Goal: Task Accomplishment & Management: Manage account settings

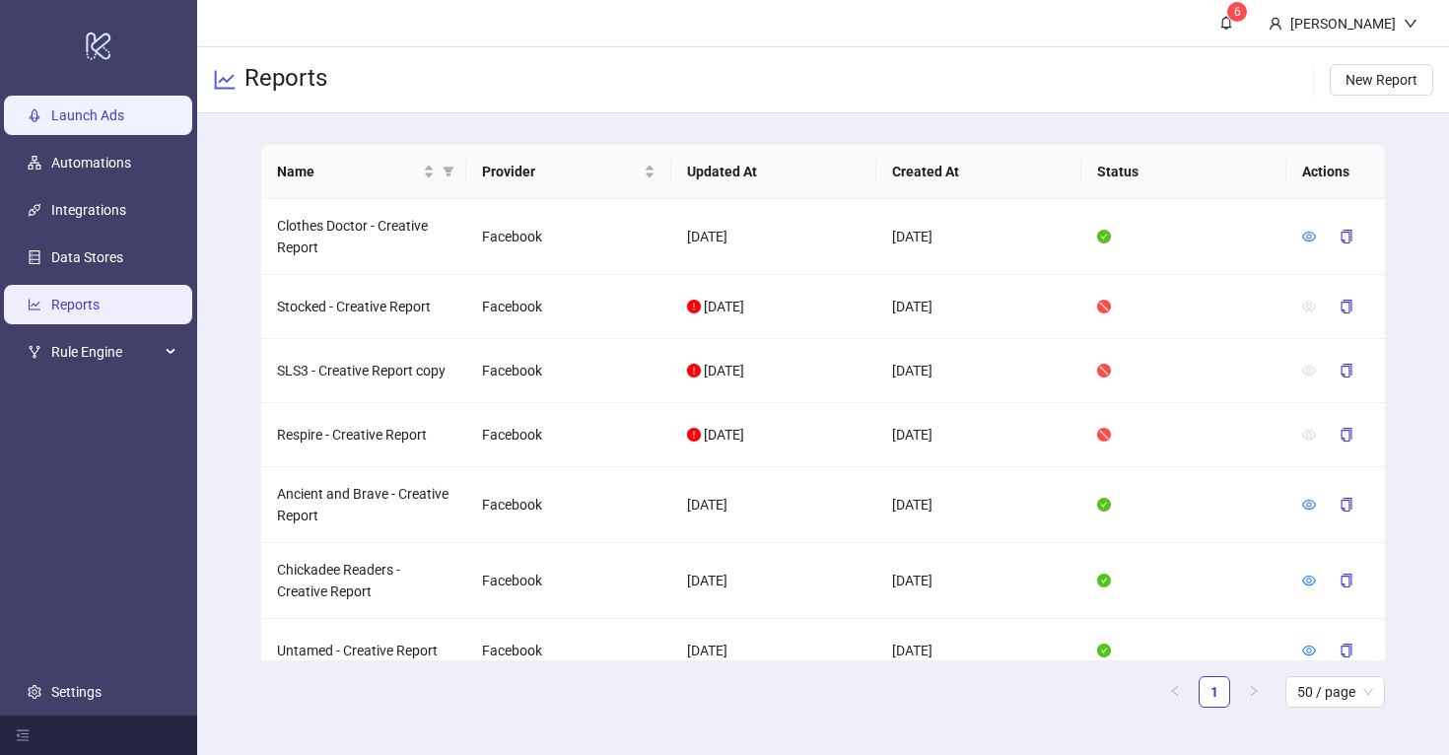
click at [112, 123] on link "Launch Ads" at bounding box center [87, 115] width 73 height 16
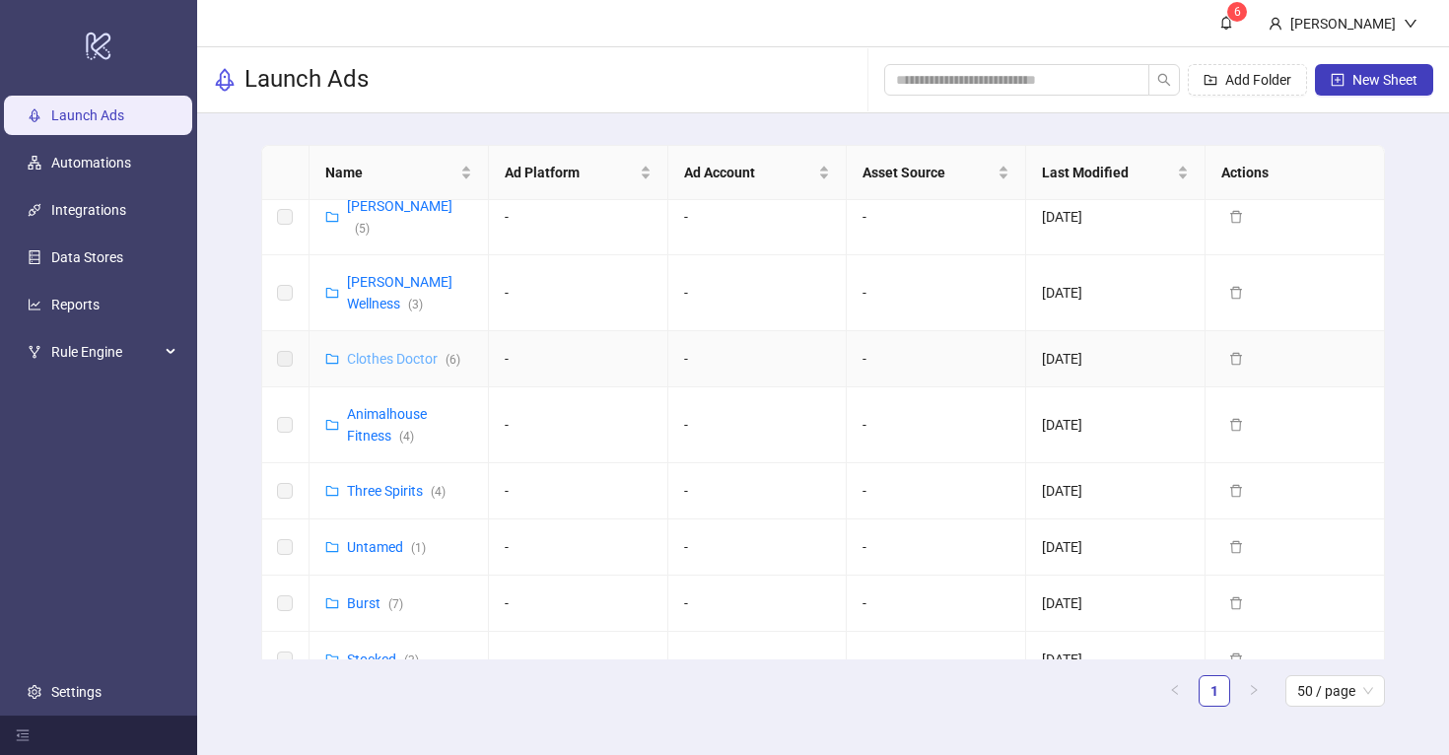
click at [390, 351] on link "Clothes Doctor ( 6 )" at bounding box center [403, 359] width 113 height 16
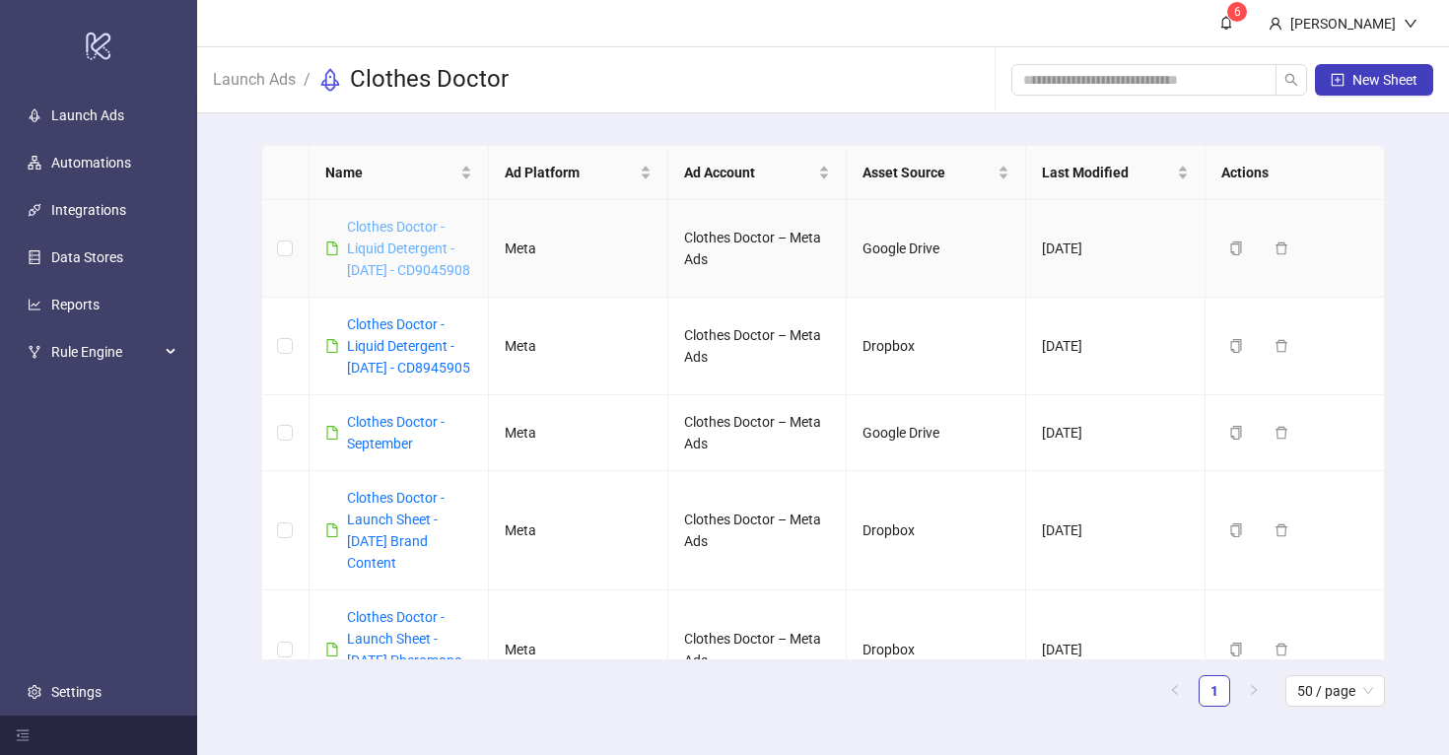
click at [379, 242] on link "Clothes Doctor - Liquid Detergent - [DATE] - CD9045908" at bounding box center [408, 248] width 123 height 59
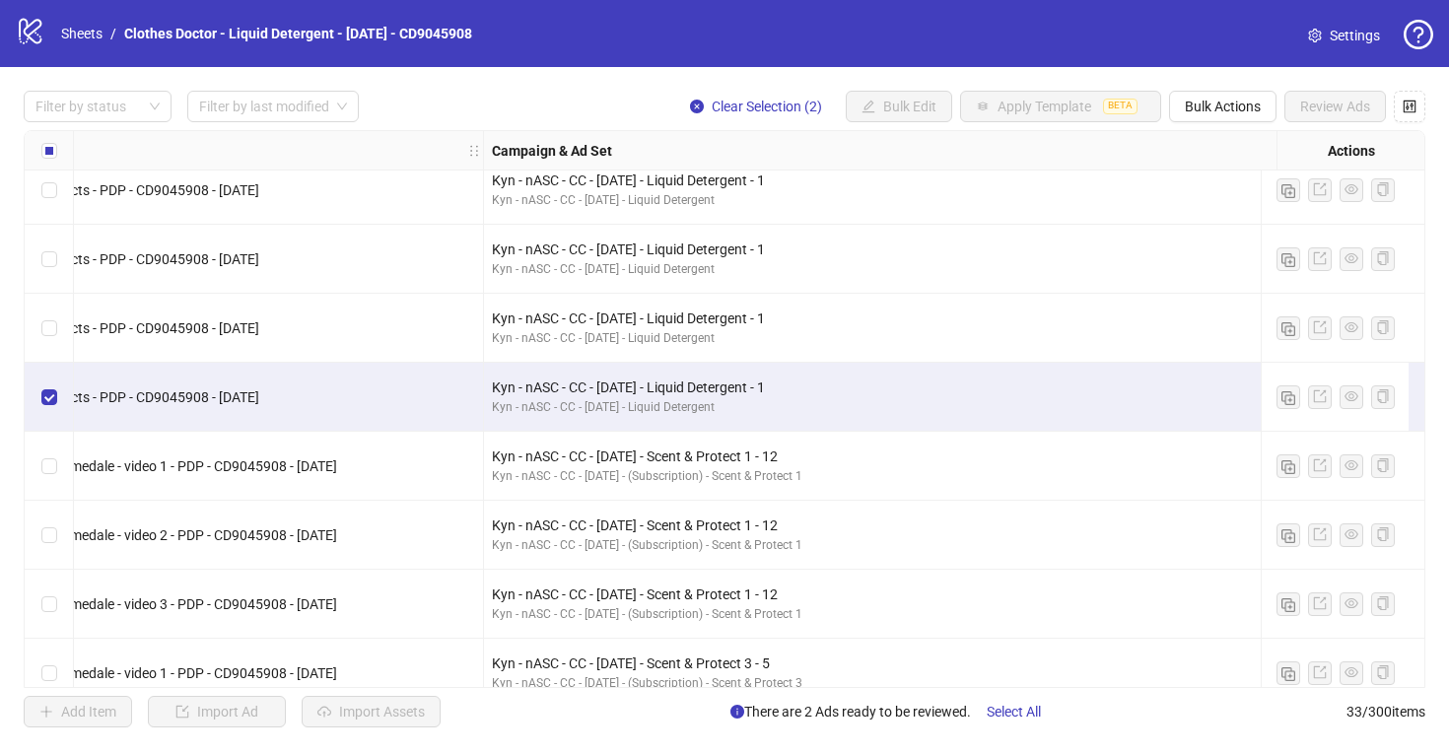
scroll to position [1597, 329]
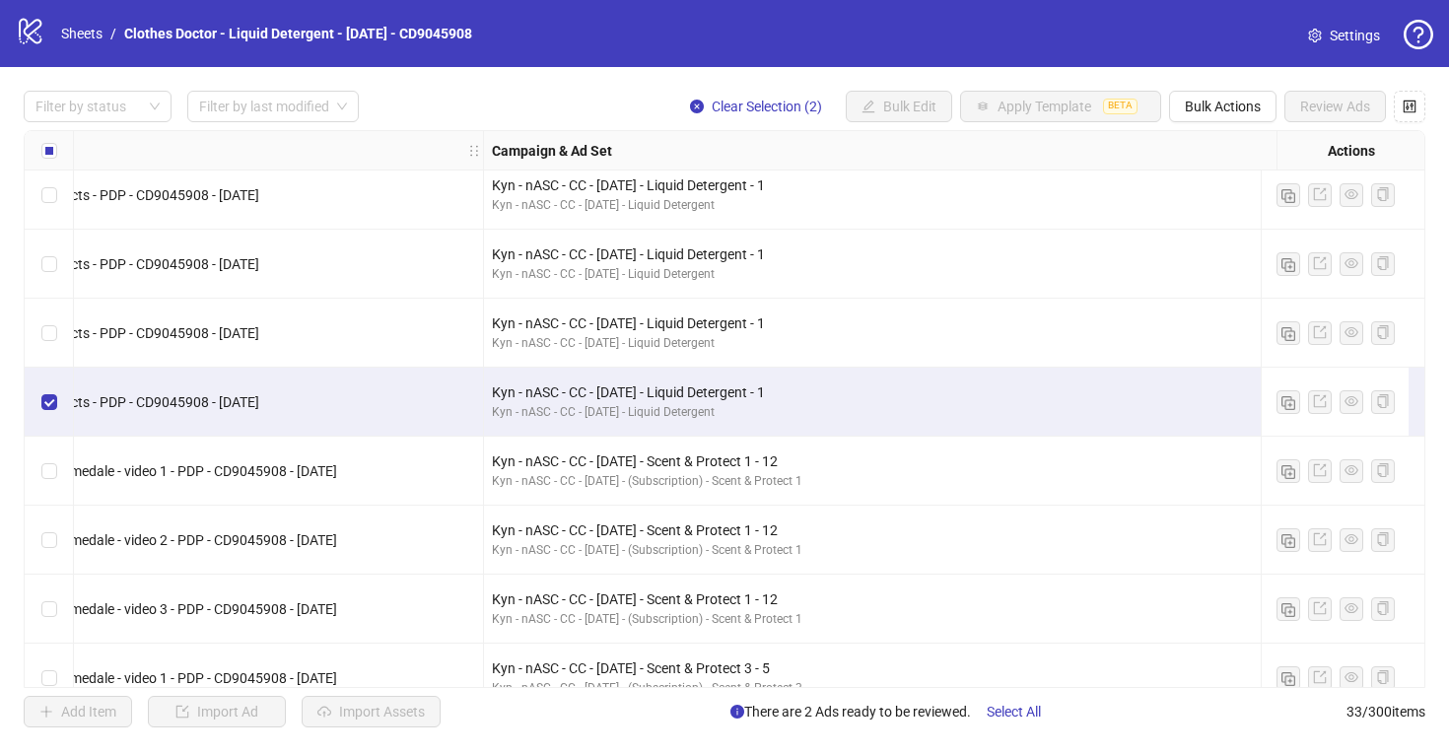
click at [56, 404] on div "Select row 27" at bounding box center [49, 402] width 49 height 69
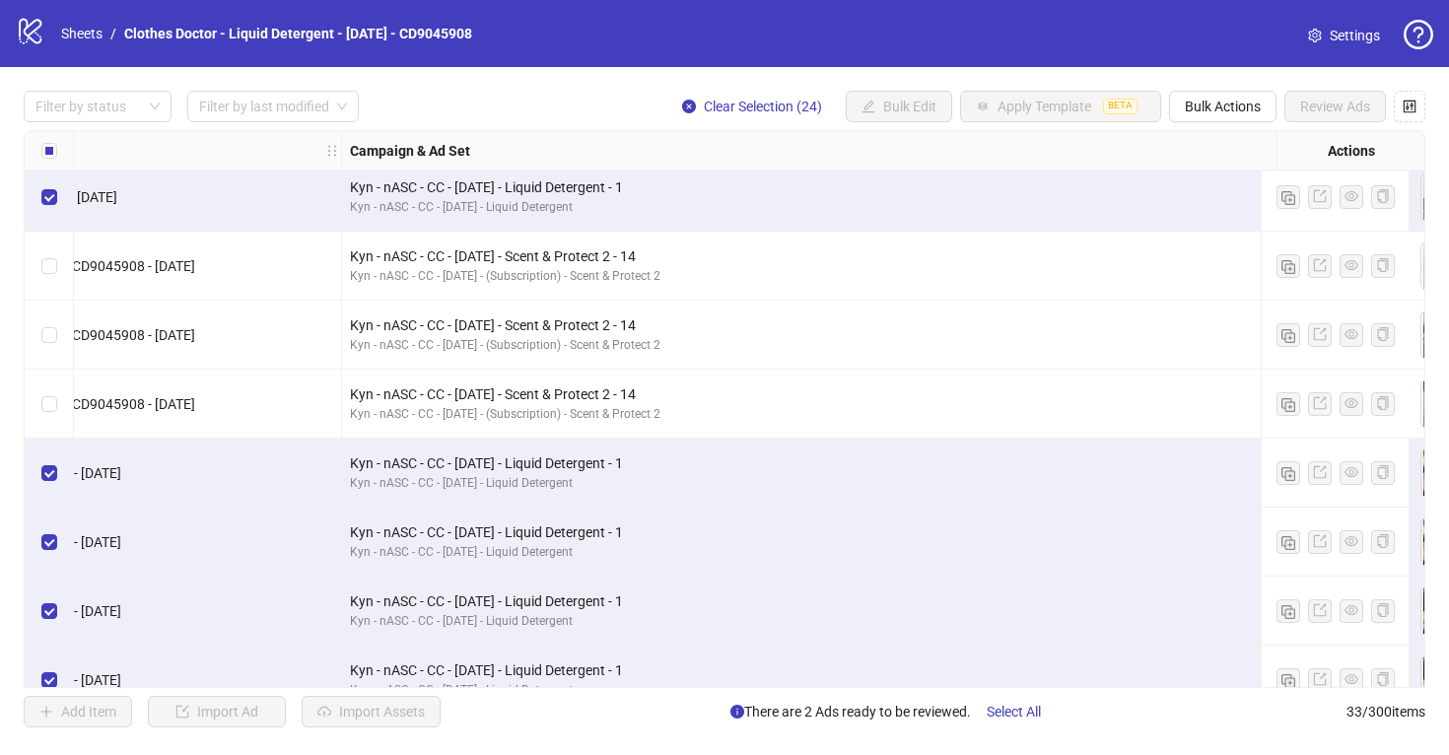
scroll to position [761, 471]
